Goal: Transaction & Acquisition: Purchase product/service

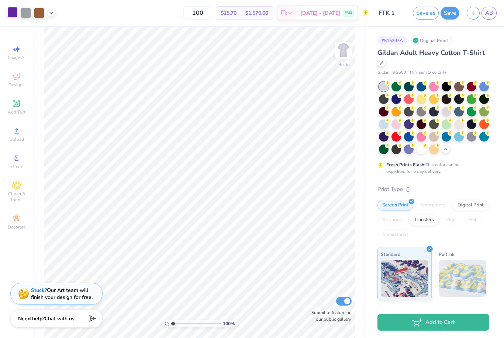
click at [10, 14] on div at bounding box center [12, 12] width 10 height 10
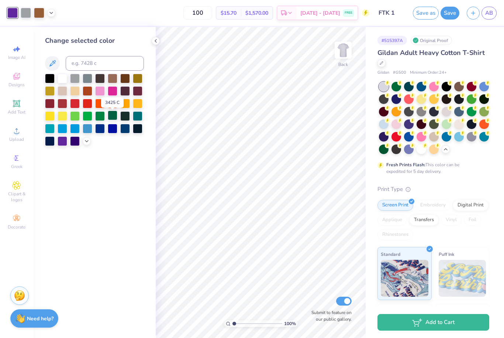
click at [112, 118] on div at bounding box center [113, 116] width 10 height 10
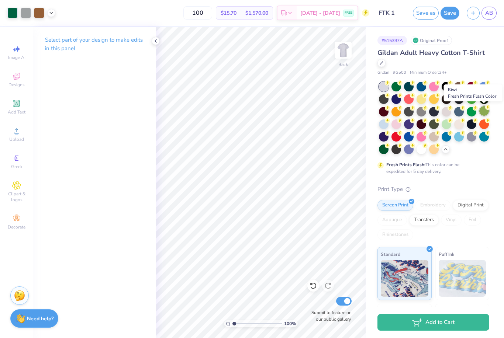
click at [483, 109] on div at bounding box center [484, 111] width 10 height 10
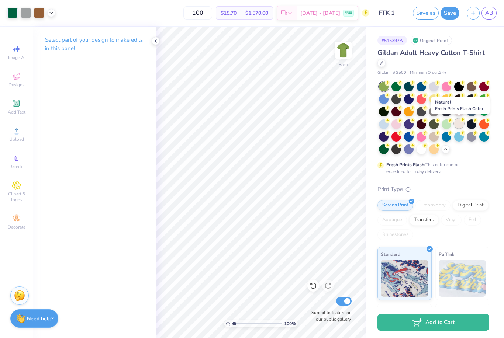
click at [458, 123] on div at bounding box center [459, 124] width 10 height 10
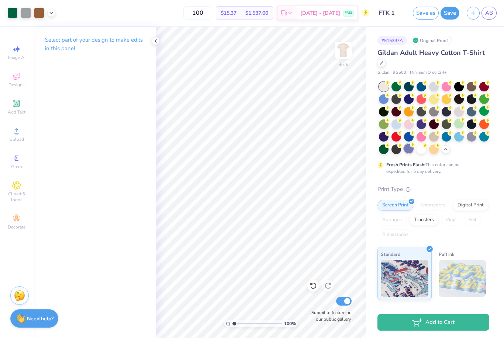
click at [410, 150] on div at bounding box center [409, 149] width 10 height 10
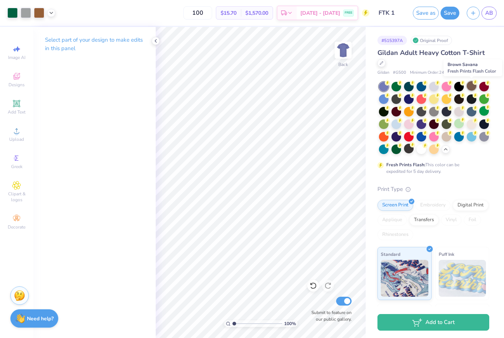
click at [471, 88] on div at bounding box center [472, 86] width 10 height 10
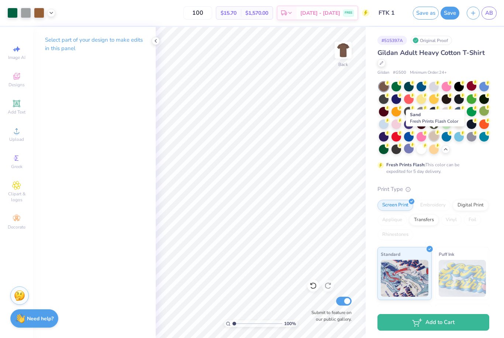
click at [432, 136] on div at bounding box center [434, 136] width 10 height 10
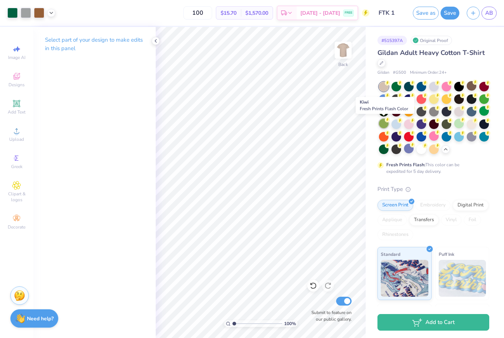
click at [384, 122] on div at bounding box center [384, 124] width 10 height 10
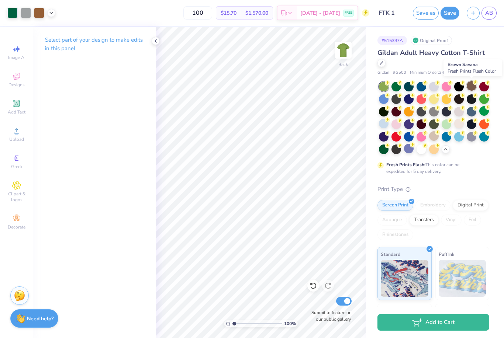
click at [468, 85] on div at bounding box center [472, 86] width 10 height 10
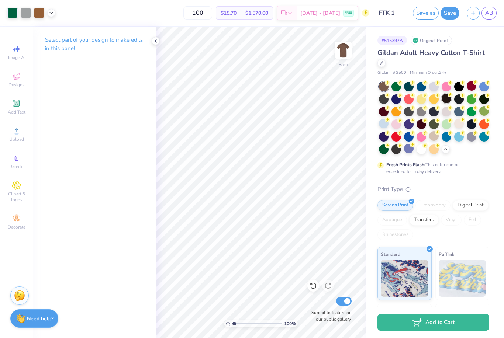
click at [447, 98] on div at bounding box center [446, 99] width 10 height 10
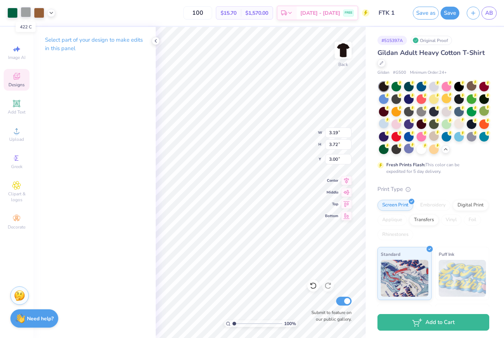
click at [27, 15] on div at bounding box center [26, 12] width 10 height 10
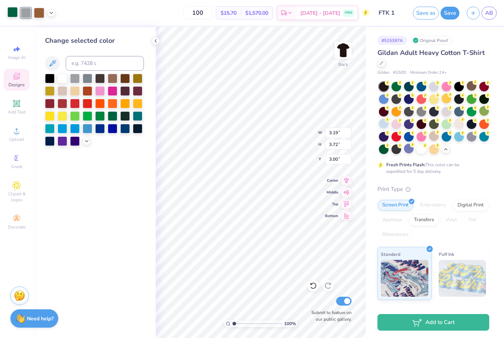
click at [12, 14] on div at bounding box center [12, 12] width 10 height 10
click at [87, 119] on div at bounding box center [88, 116] width 10 height 10
click at [44, 61] on div "Change selected color" at bounding box center [94, 182] width 122 height 311
click at [49, 63] on icon at bounding box center [52, 63] width 9 height 9
click at [53, 63] on icon at bounding box center [52, 63] width 9 height 9
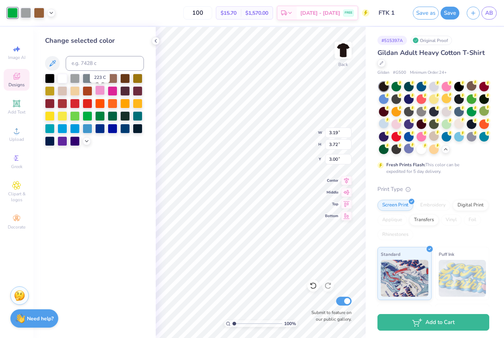
click at [96, 93] on div at bounding box center [100, 91] width 10 height 10
click at [87, 131] on div at bounding box center [88, 128] width 10 height 10
click at [212, 11] on input "100" at bounding box center [197, 12] width 29 height 13
type input "1"
type input "75"
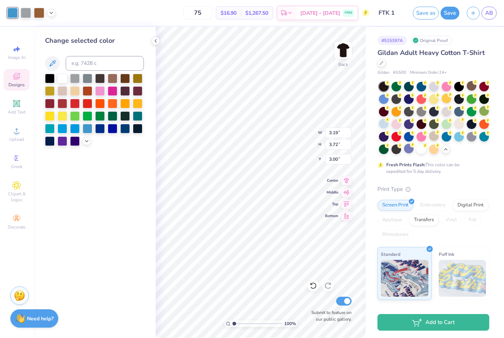
click at [173, 16] on div "75 $16.90 Per Item $1,267.50 Total Est. Delivery [DATE] - [DATE] FREE" at bounding box center [214, 13] width 310 height 26
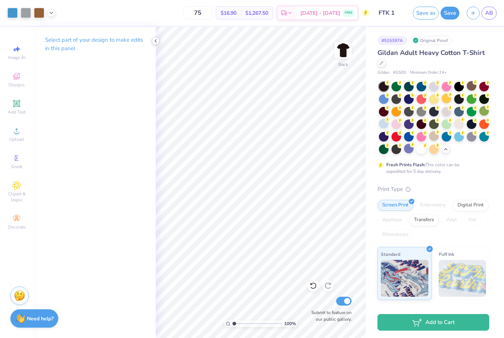
click at [153, 40] on icon at bounding box center [156, 41] width 6 height 6
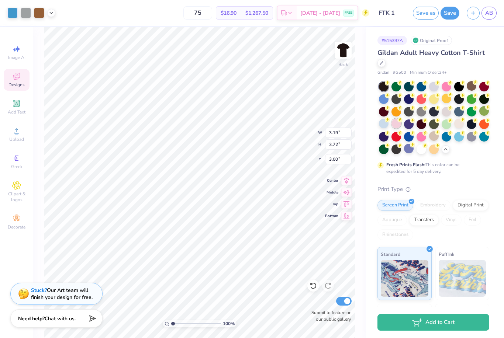
click at [394, 122] on div at bounding box center [396, 124] width 10 height 10
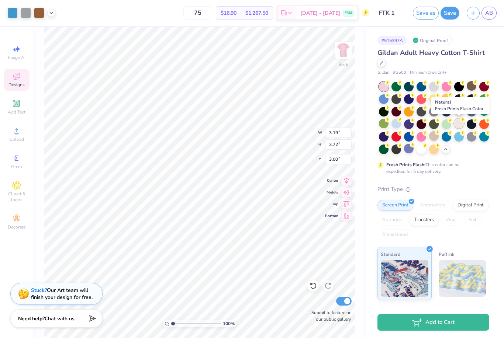
click at [457, 123] on div at bounding box center [459, 124] width 10 height 10
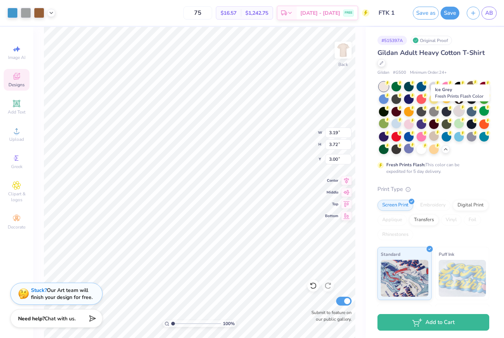
click at [458, 112] on div at bounding box center [459, 111] width 10 height 10
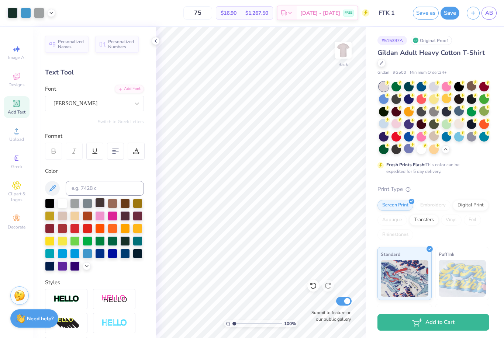
click at [95, 208] on div at bounding box center [100, 203] width 10 height 10
click at [101, 206] on div at bounding box center [100, 203] width 10 height 10
click at [51, 205] on div at bounding box center [50, 203] width 10 height 10
click at [48, 206] on div at bounding box center [50, 203] width 10 height 10
click at [155, 41] on polyline at bounding box center [155, 40] width 1 height 3
